Goal: Check status: Check status

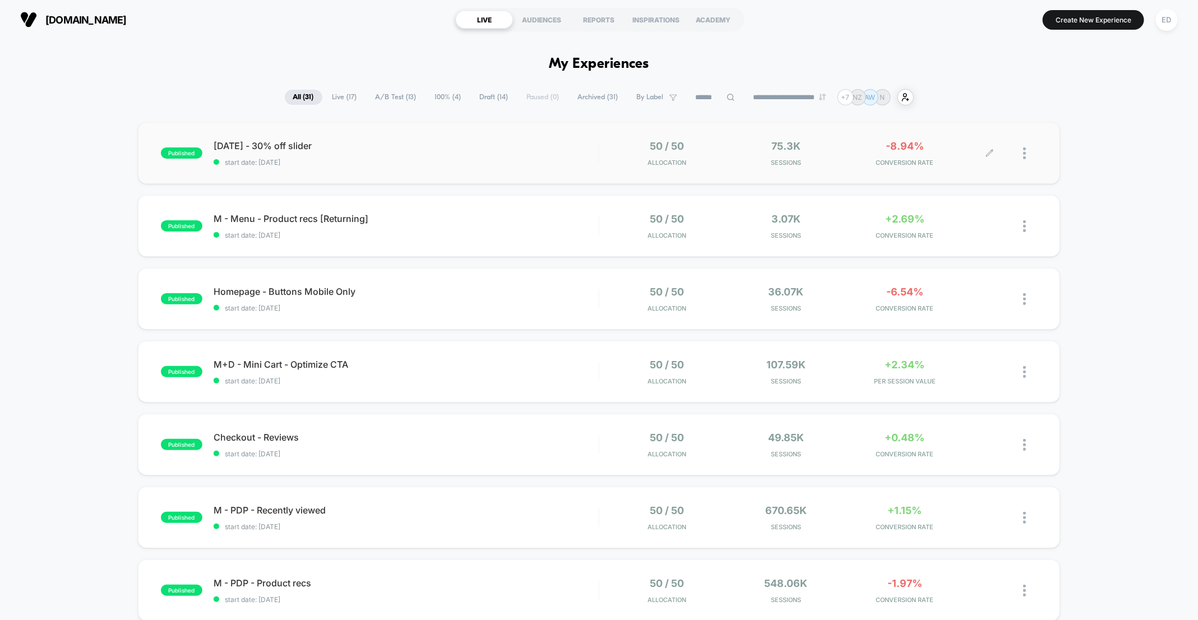
click at [1027, 154] on div at bounding box center [1030, 153] width 14 height 26
click at [962, 145] on div "Pause" at bounding box center [967, 139] width 101 height 25
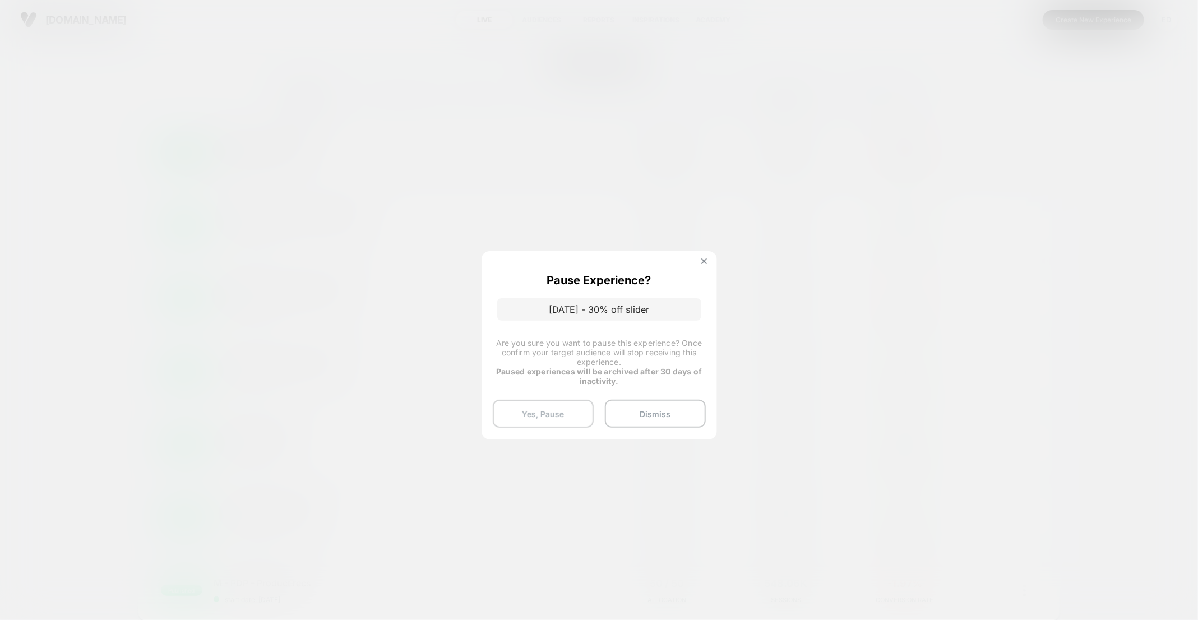
click at [526, 404] on button "Yes, Pause" at bounding box center [543, 414] width 101 height 28
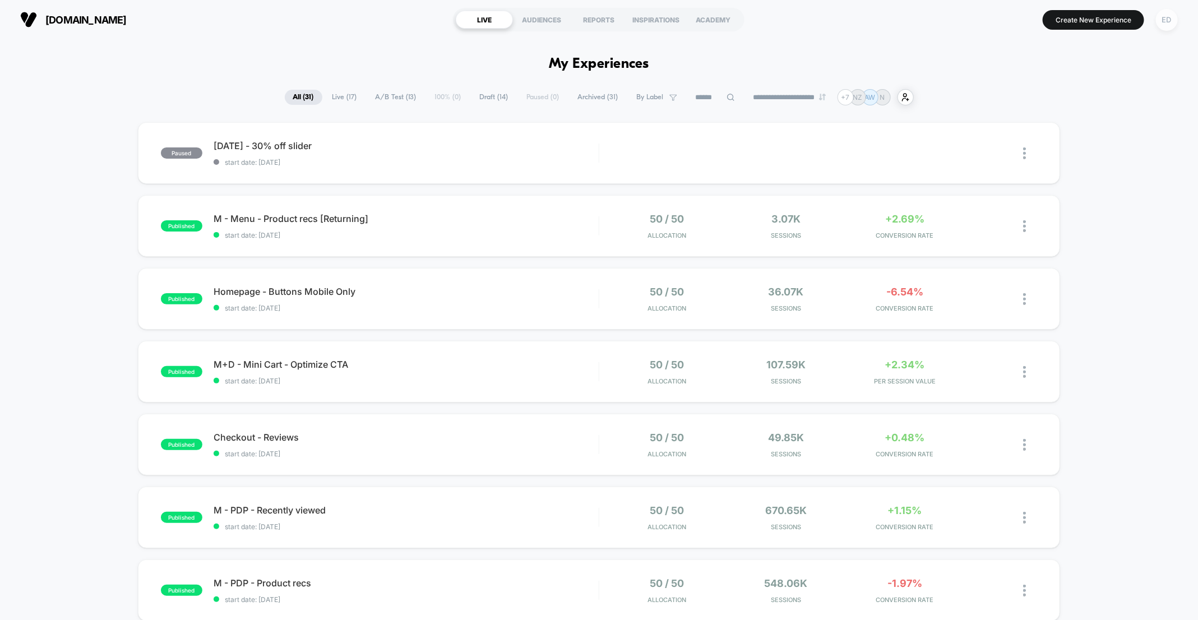
click at [1160, 18] on div "ED" at bounding box center [1167, 20] width 22 height 22
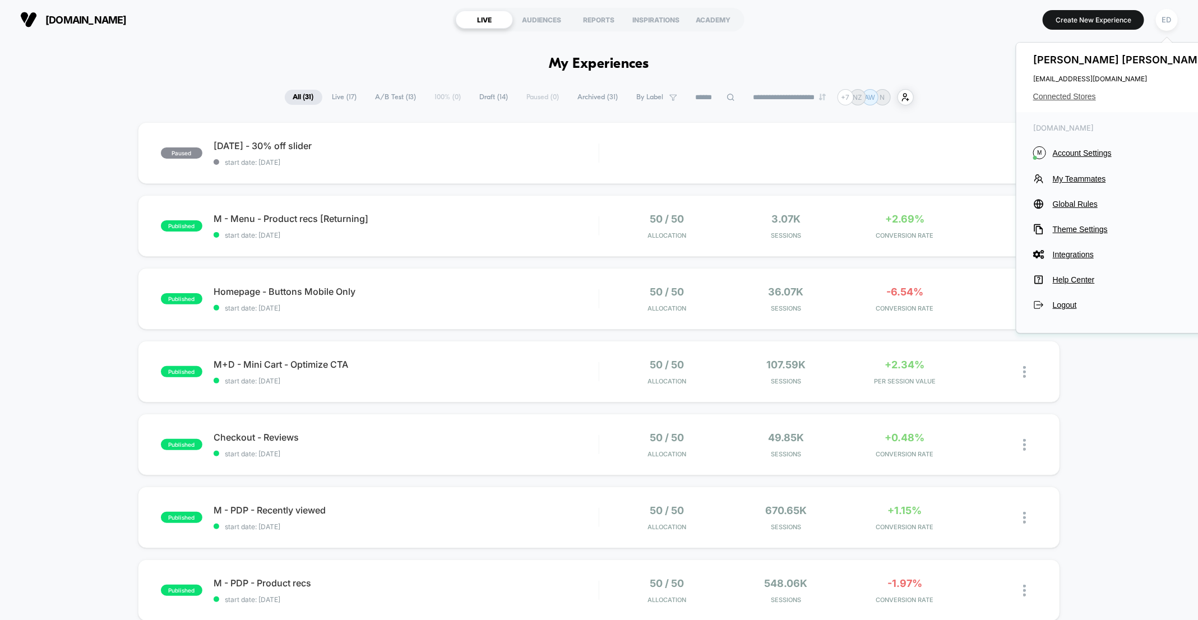
click at [1075, 96] on span "Connected Stores" at bounding box center [1121, 96] width 177 height 9
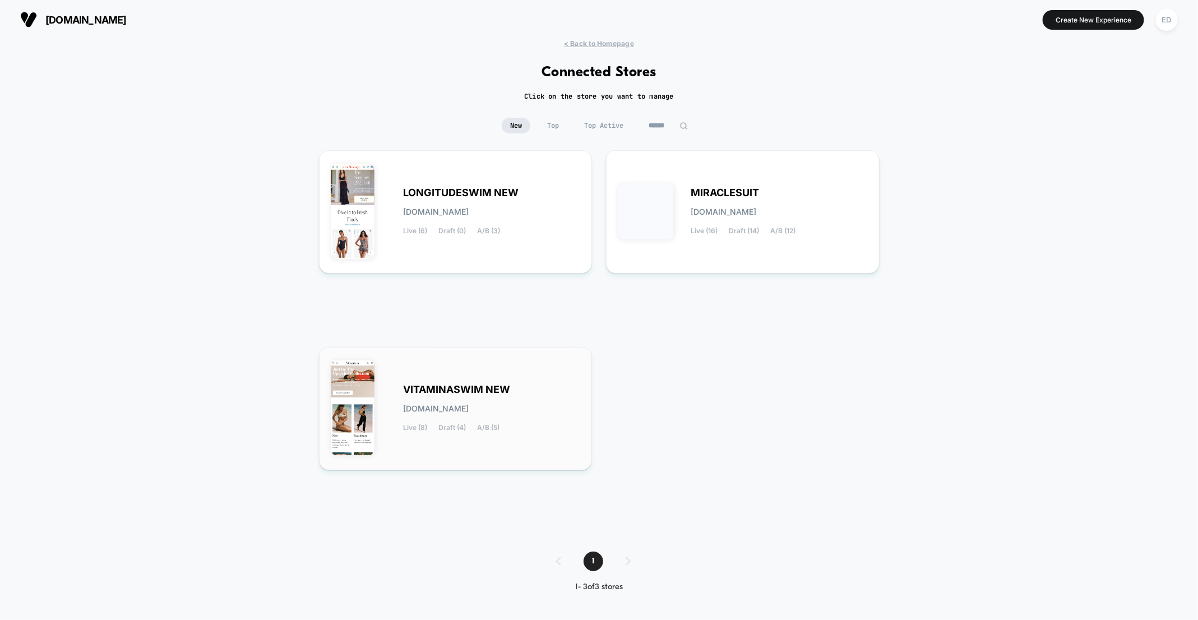
click at [436, 374] on div "VITAMINASWIM NEW [DOMAIN_NAME] Live (8) Draft (4) A/B (5)" at bounding box center [456, 409] width 250 height 100
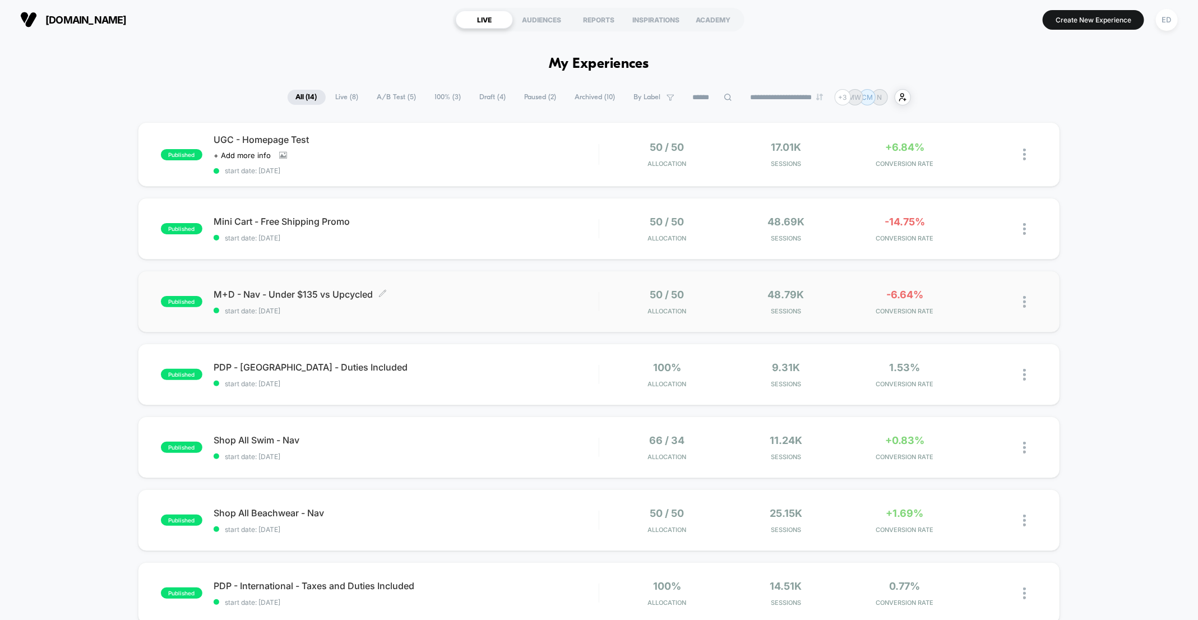
click at [531, 312] on span "start date: [DATE]" at bounding box center [406, 311] width 385 height 8
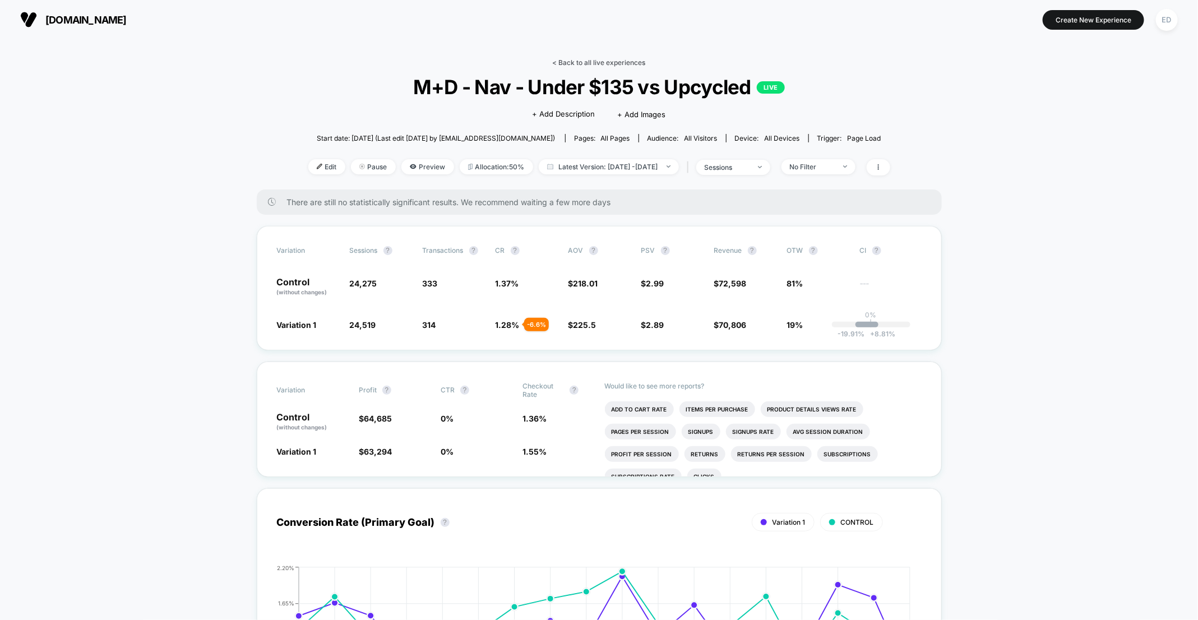
click at [597, 58] on link "< Back to all live experiences" at bounding box center [599, 62] width 93 height 8
